Goal: Task Accomplishment & Management: Complete application form

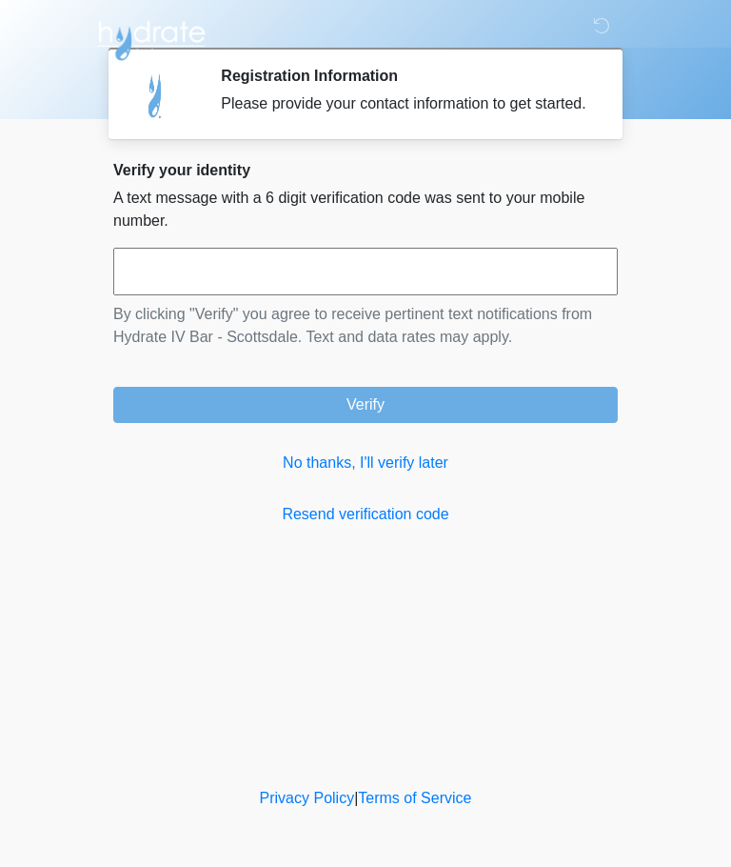
click at [411, 474] on link "No thanks, I'll verify later" at bounding box center [365, 462] width 505 height 23
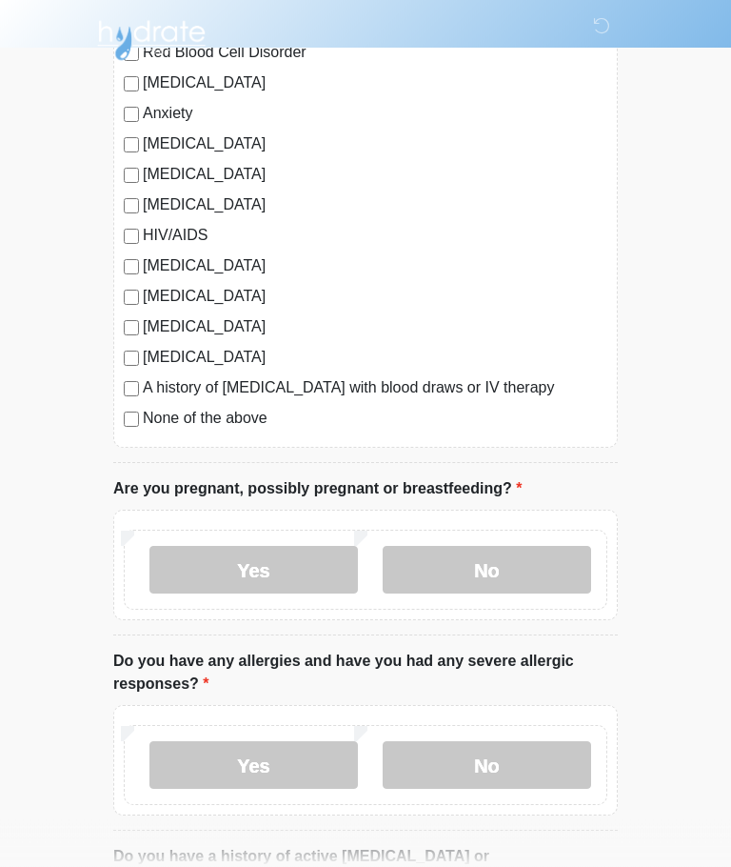
scroll to position [379, 0]
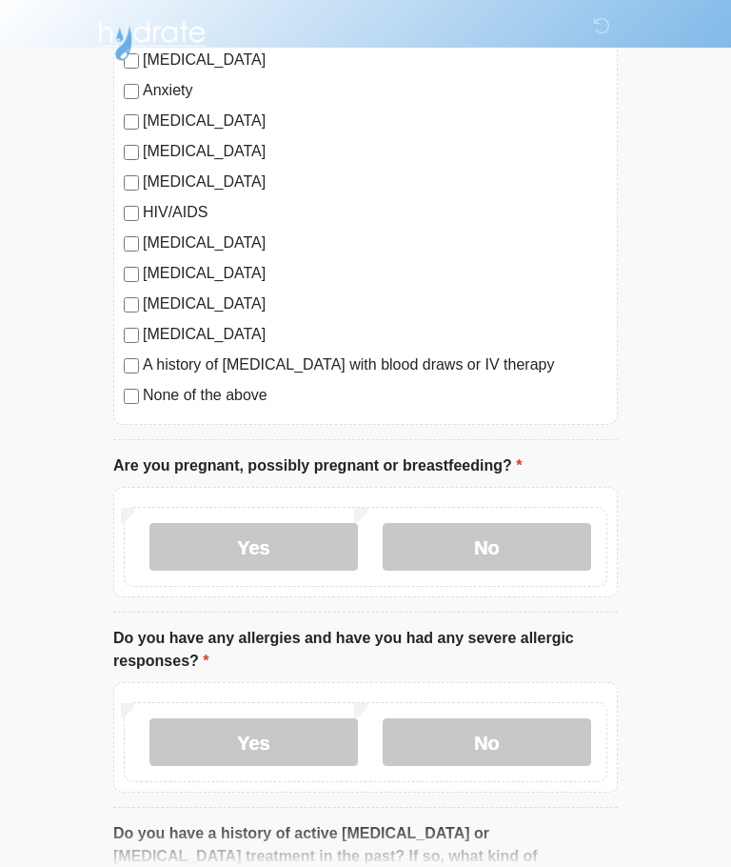
click at [536, 531] on label "No" at bounding box center [487, 547] width 209 height 48
click at [529, 755] on label "No" at bounding box center [487, 742] width 209 height 48
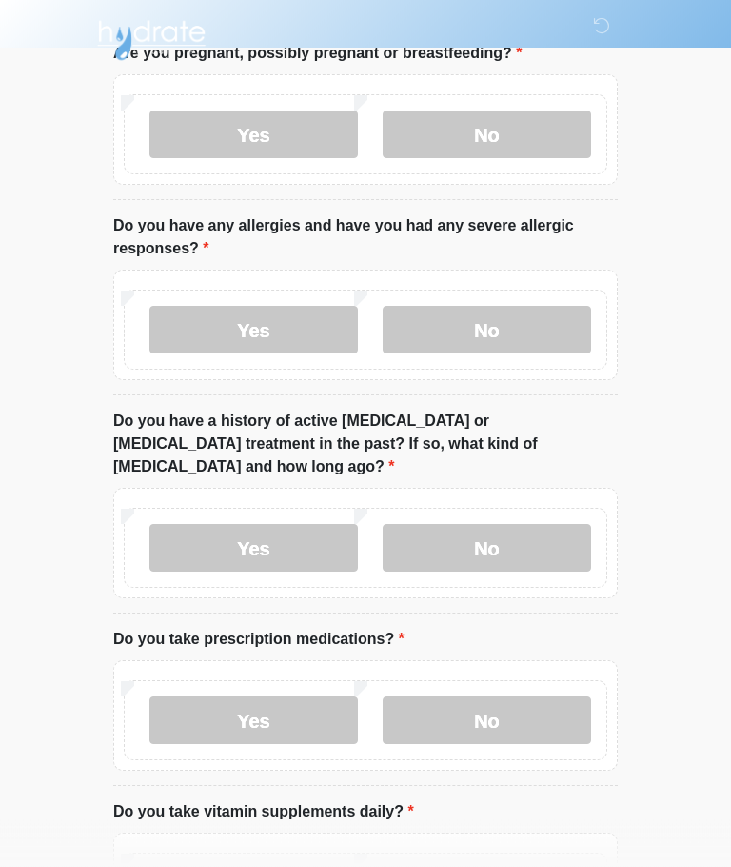
scroll to position [791, 0]
click at [536, 524] on label "No" at bounding box center [487, 548] width 209 height 48
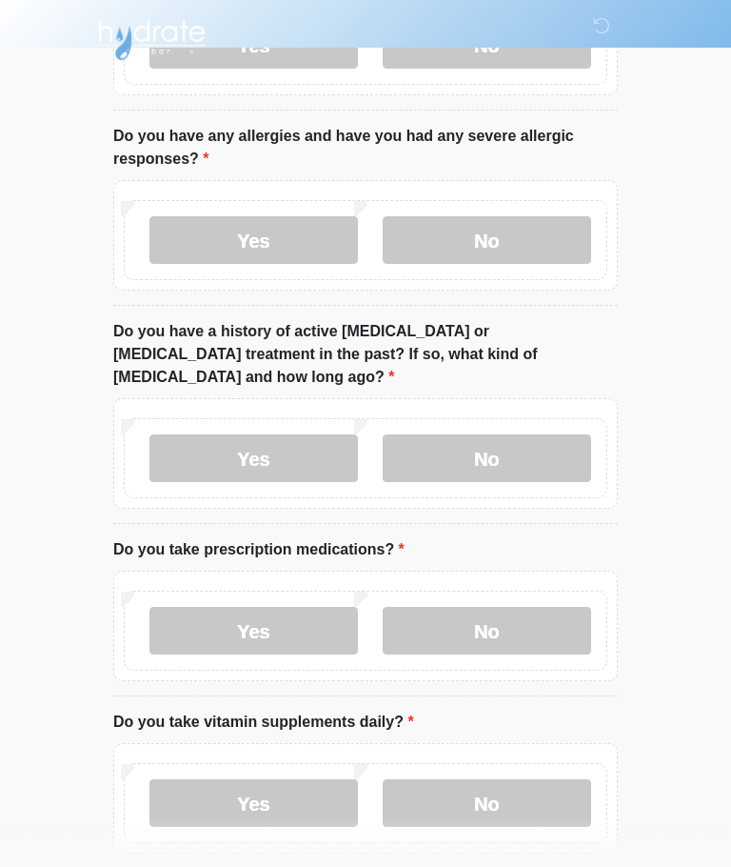
scroll to position [946, 0]
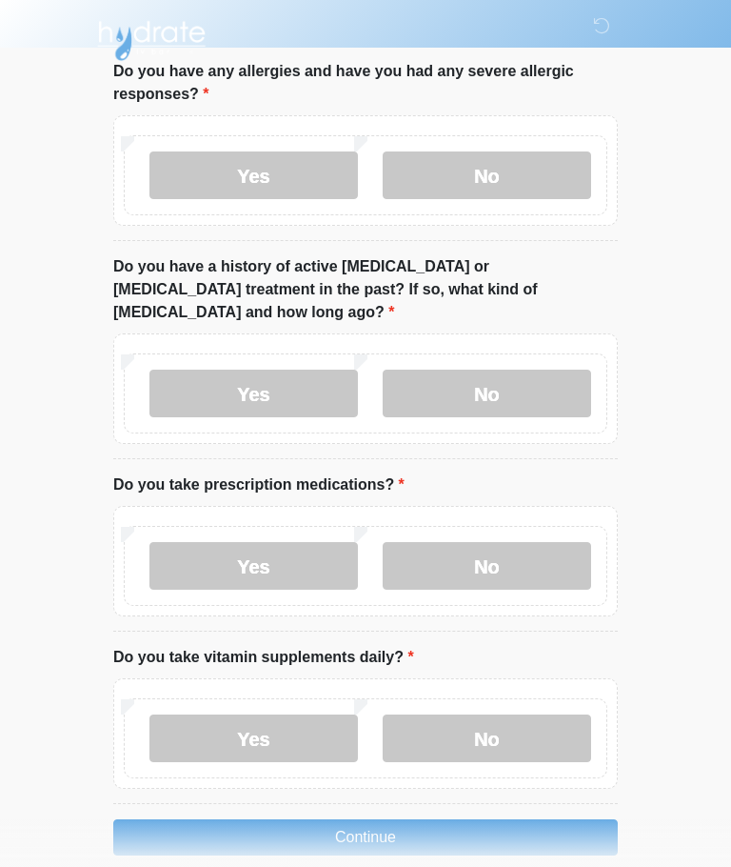
click at [524, 542] on label "No" at bounding box center [487, 566] width 209 height 48
click at [523, 715] on label "No" at bounding box center [487, 738] width 209 height 48
click at [475, 819] on button "Continue" at bounding box center [365, 837] width 505 height 36
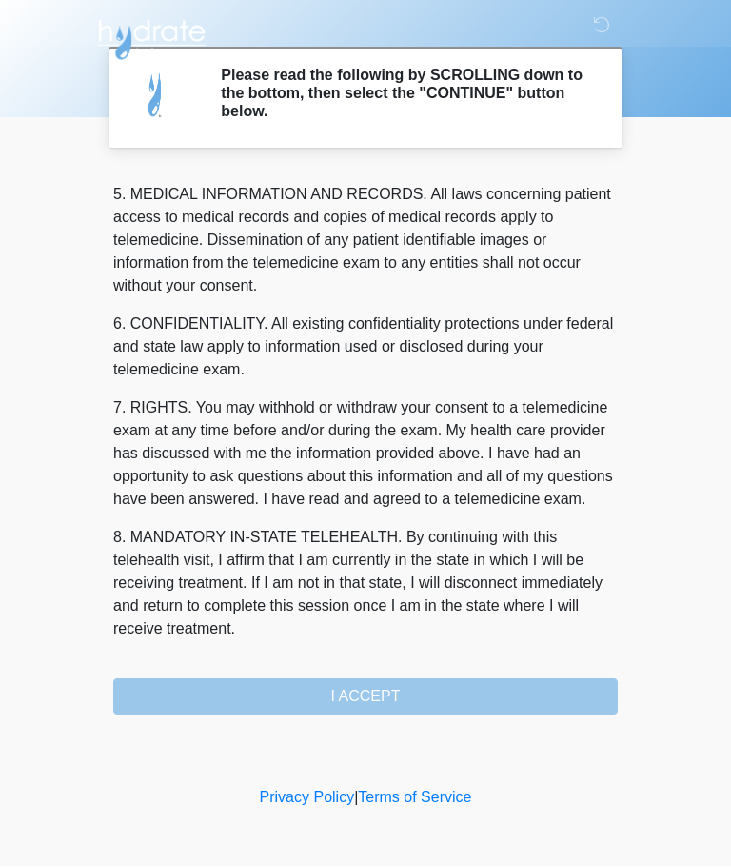
scroll to position [642, 0]
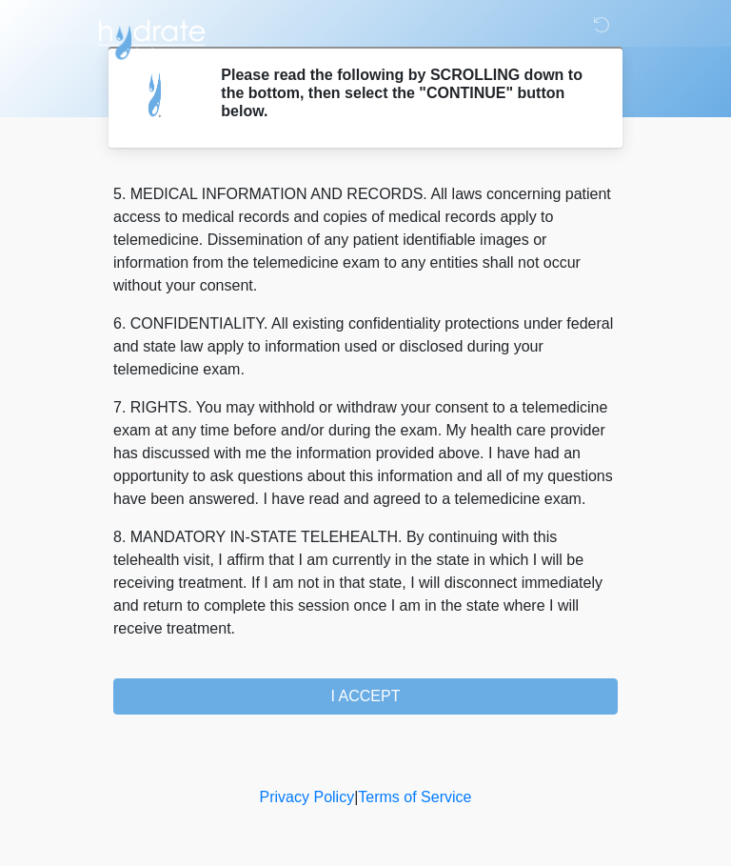
click at [442, 690] on button "I ACCEPT" at bounding box center [365, 697] width 505 height 36
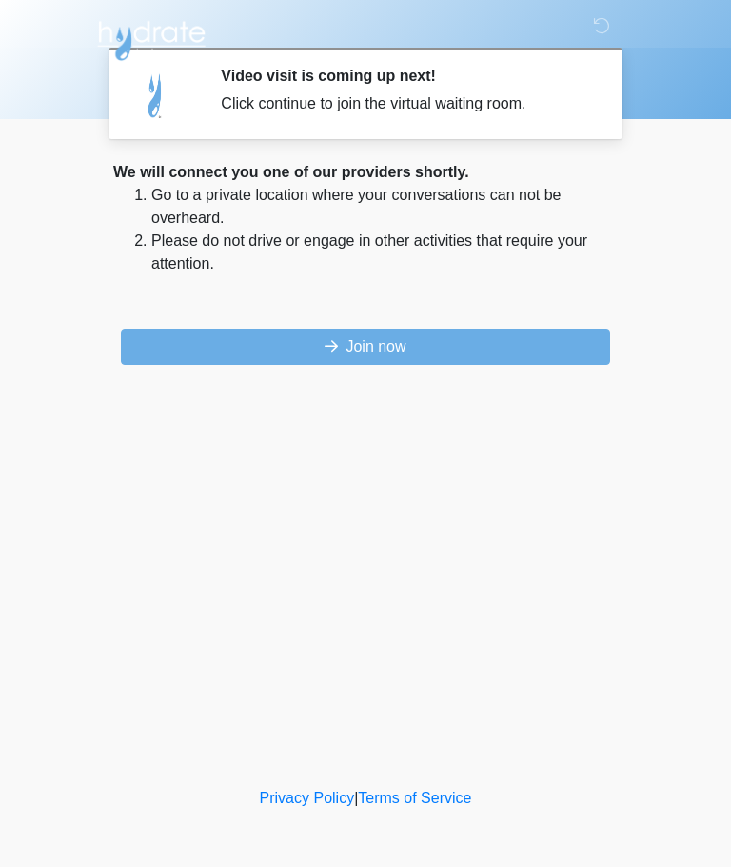
click at [416, 346] on button "Join now" at bounding box center [365, 347] width 489 height 36
